Goal: Task Accomplishment & Management: Use online tool/utility

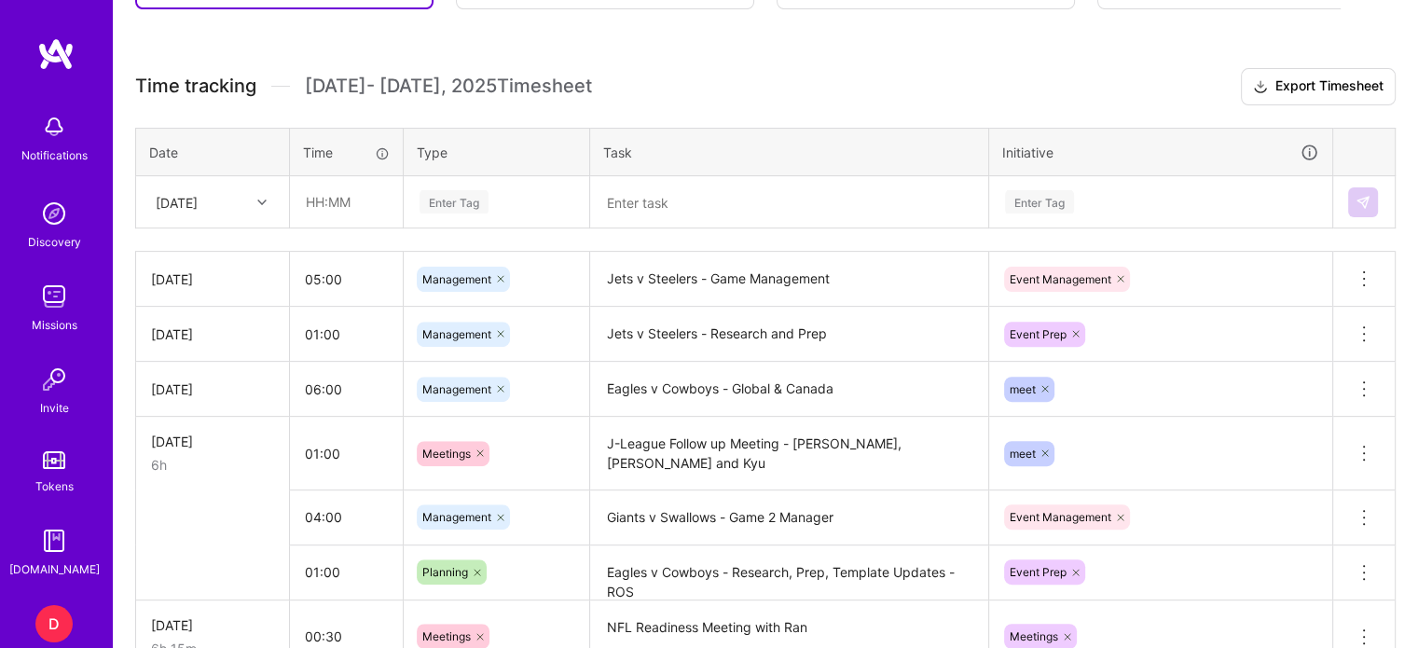
scroll to position [589, 0]
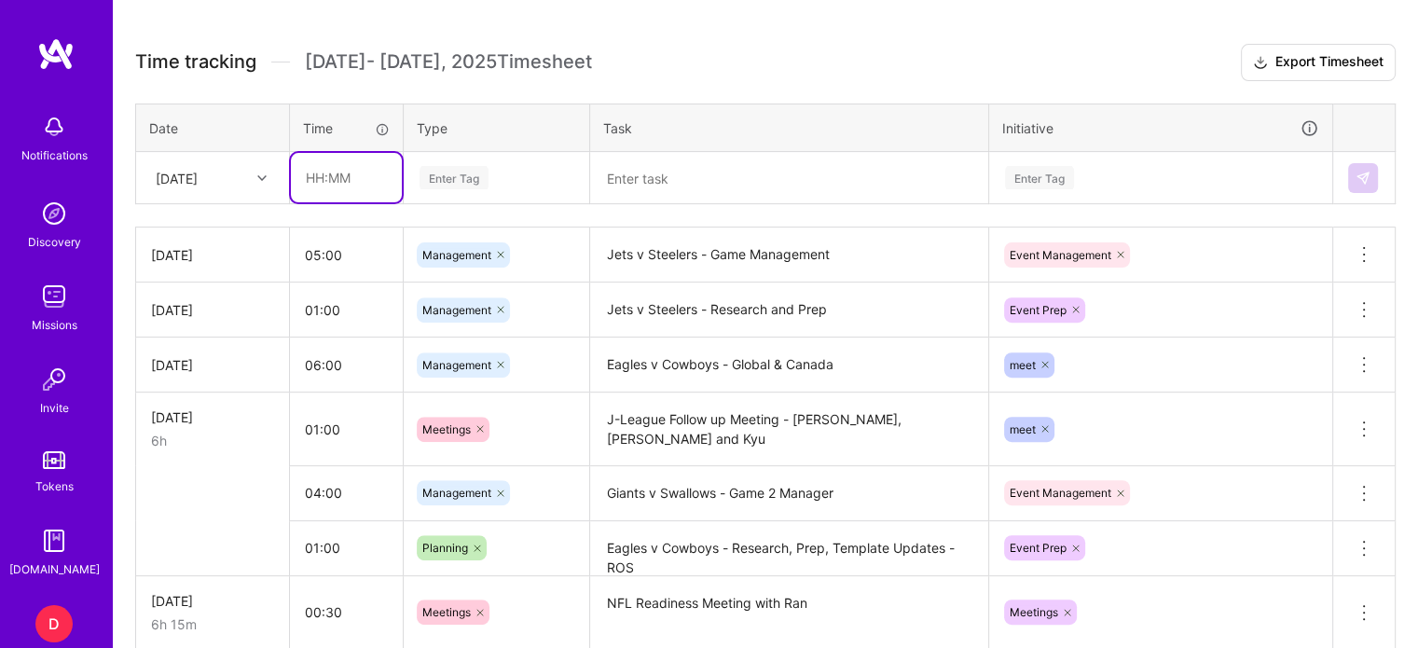
click at [314, 178] on input "text" at bounding box center [346, 177] width 111 height 49
type input "00:30"
click at [448, 165] on div "Enter Tag" at bounding box center [454, 177] width 69 height 29
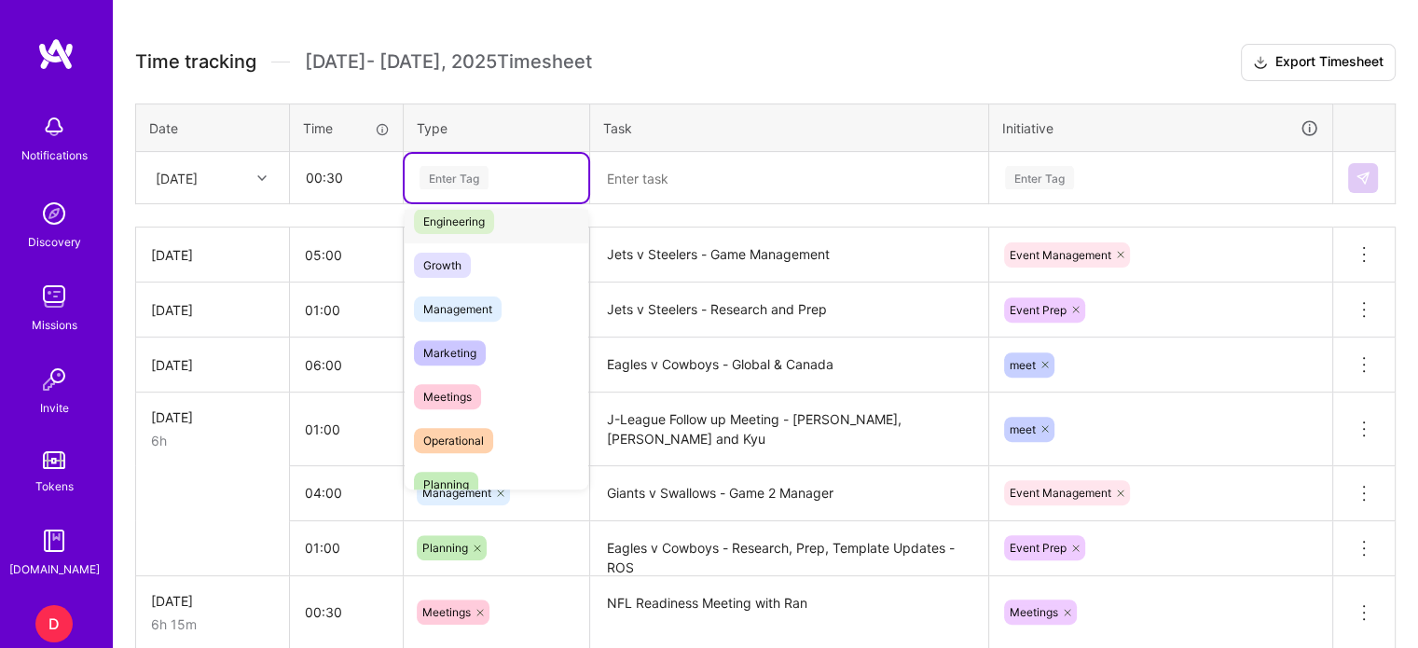
scroll to position [160, 0]
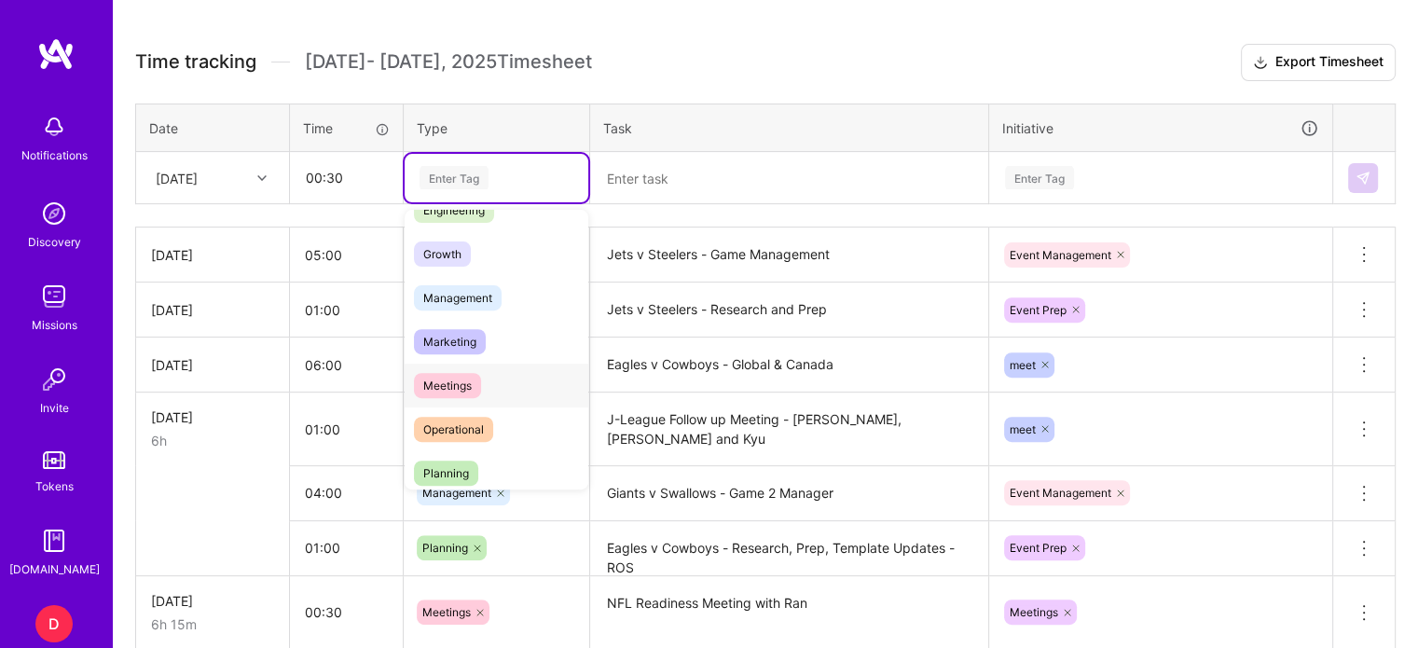
click at [476, 379] on span "Meetings" at bounding box center [447, 385] width 67 height 25
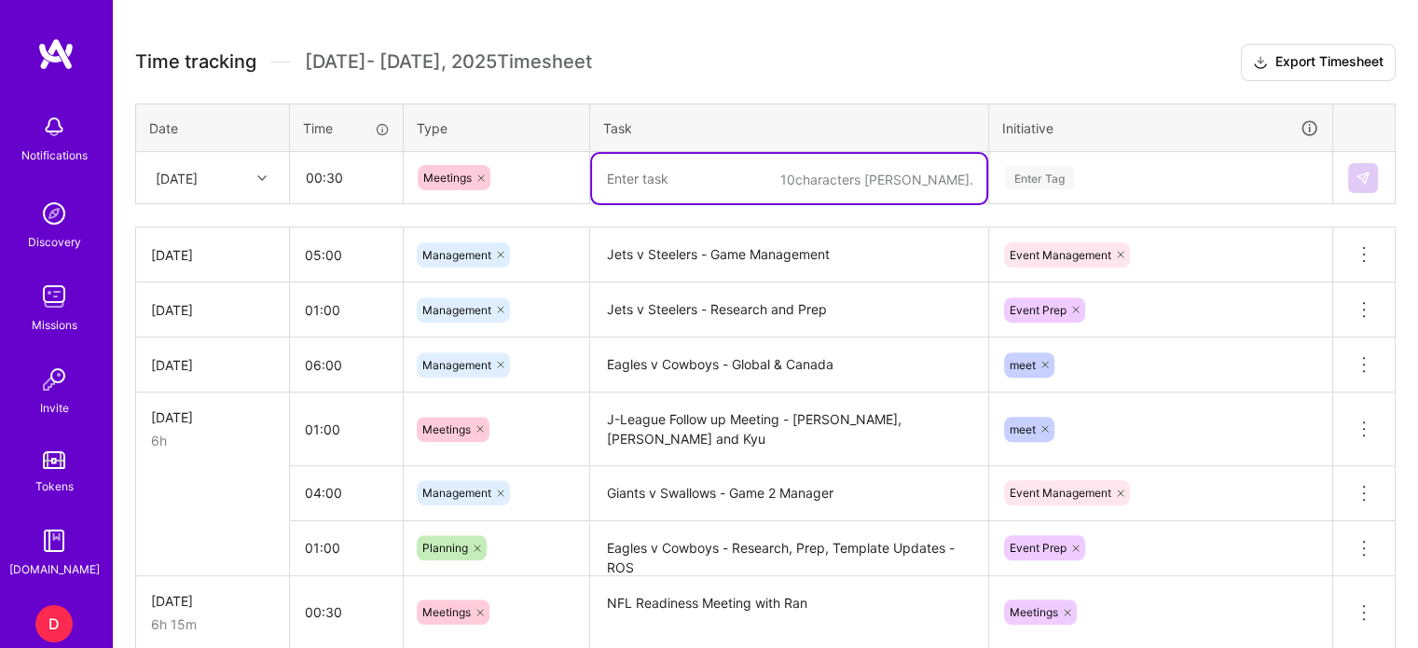
click at [660, 170] on textarea at bounding box center [789, 178] width 394 height 49
type textarea "NFL Matchday 1 Review meeting"
click at [1051, 172] on div "Enter Tag" at bounding box center [1039, 177] width 69 height 29
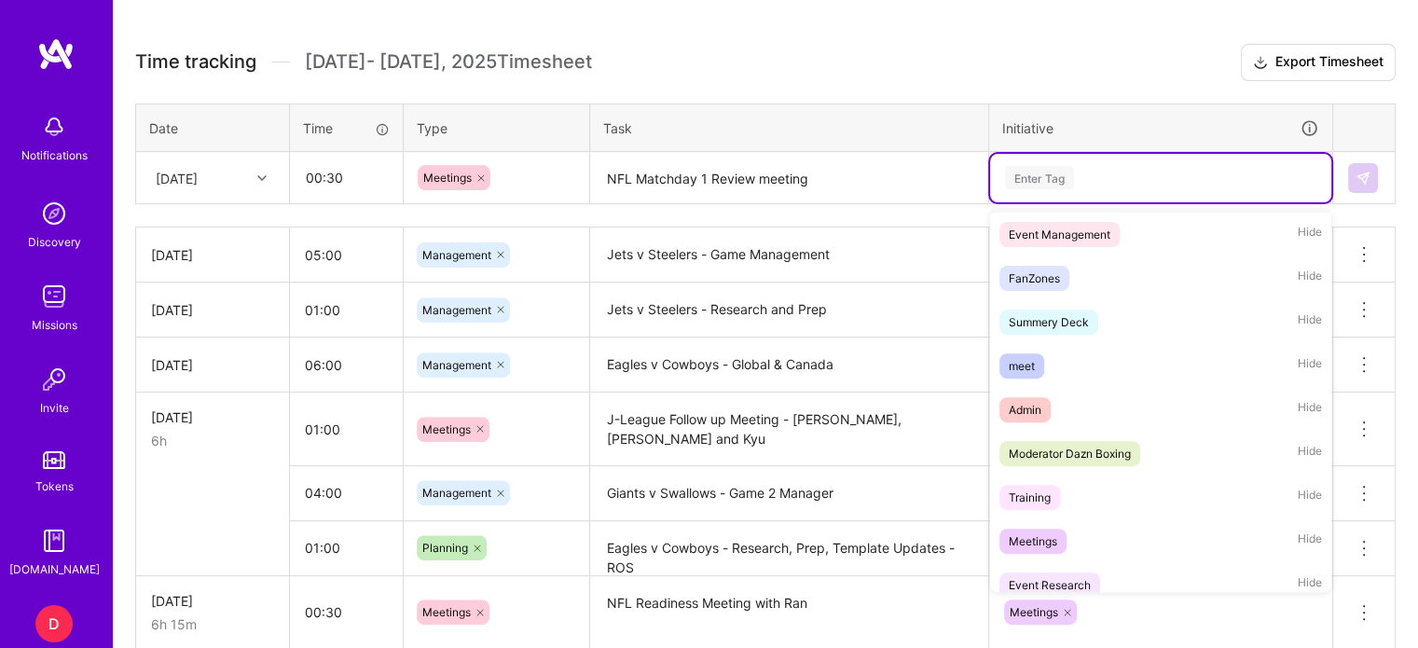
scroll to position [313, 0]
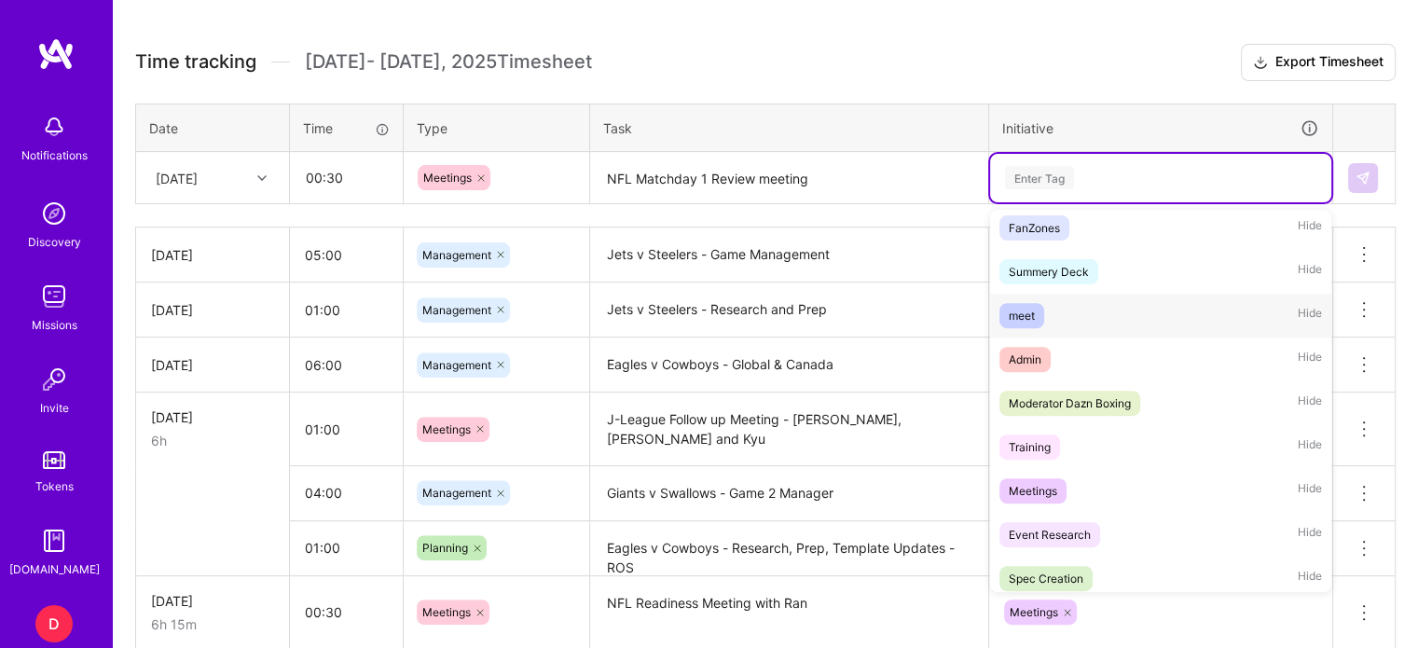
click at [1028, 320] on div "meet" at bounding box center [1022, 316] width 26 height 20
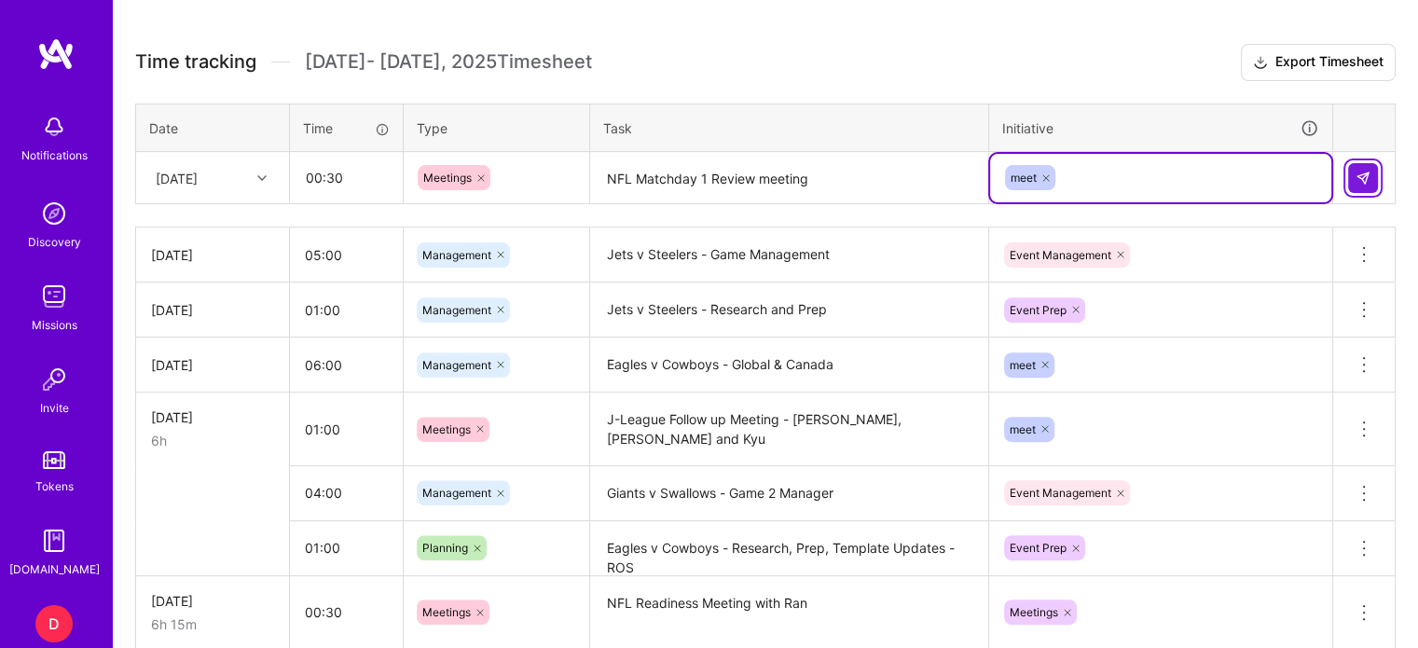
click at [1365, 174] on img at bounding box center [1363, 178] width 15 height 15
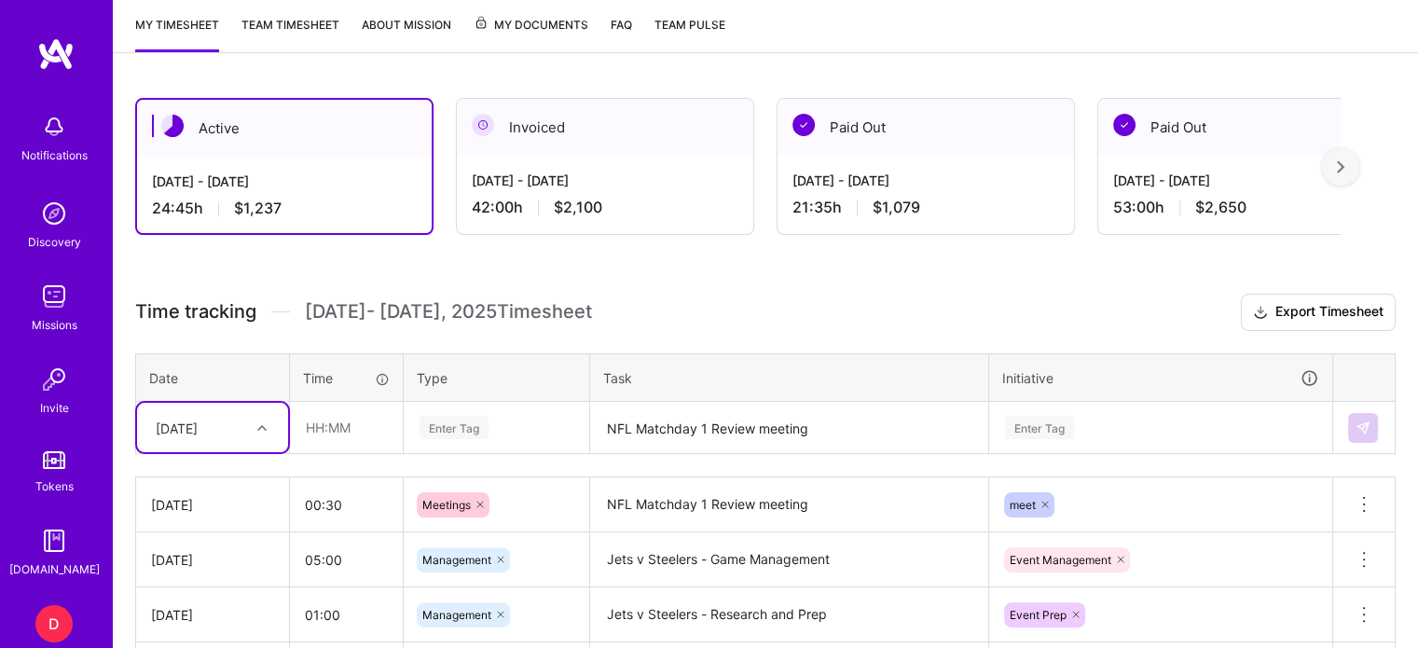
scroll to position [343, 0]
